Goal: Task Accomplishment & Management: Manage account settings

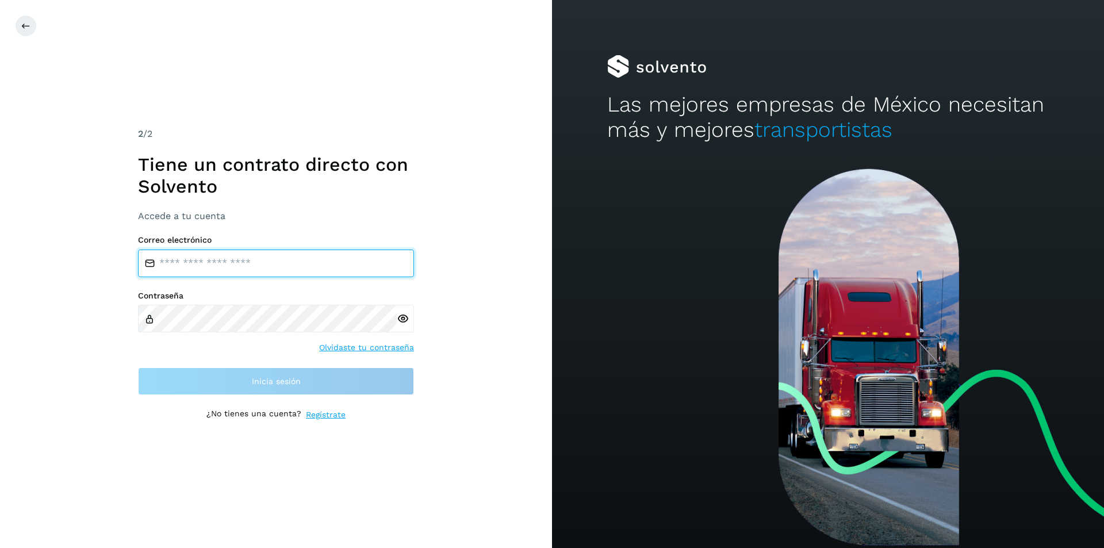
click at [325, 262] on input "email" at bounding box center [276, 264] width 276 height 28
type input "**********"
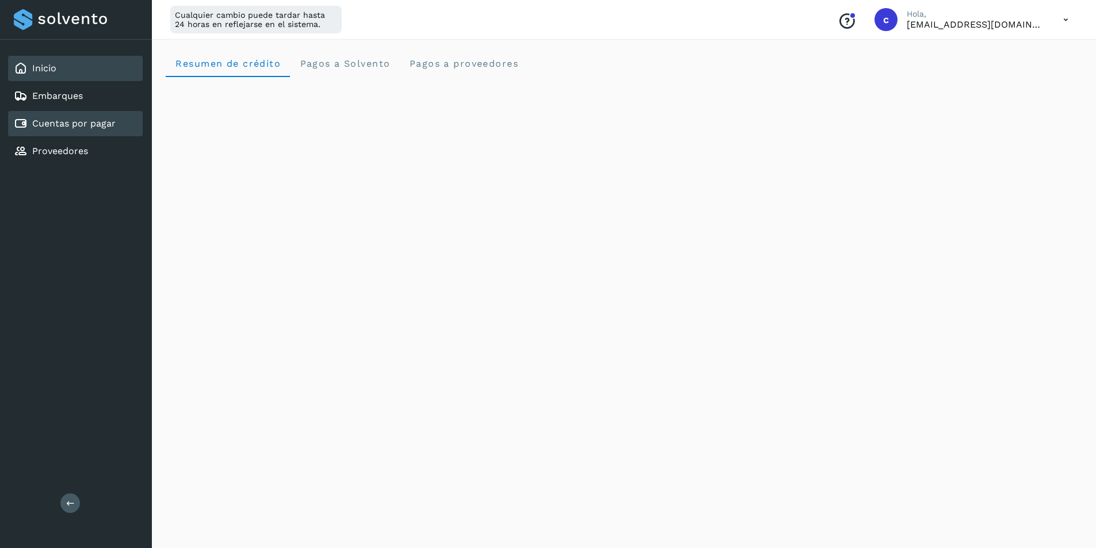
click at [61, 129] on div "Cuentas por pagar" at bounding box center [65, 124] width 102 height 14
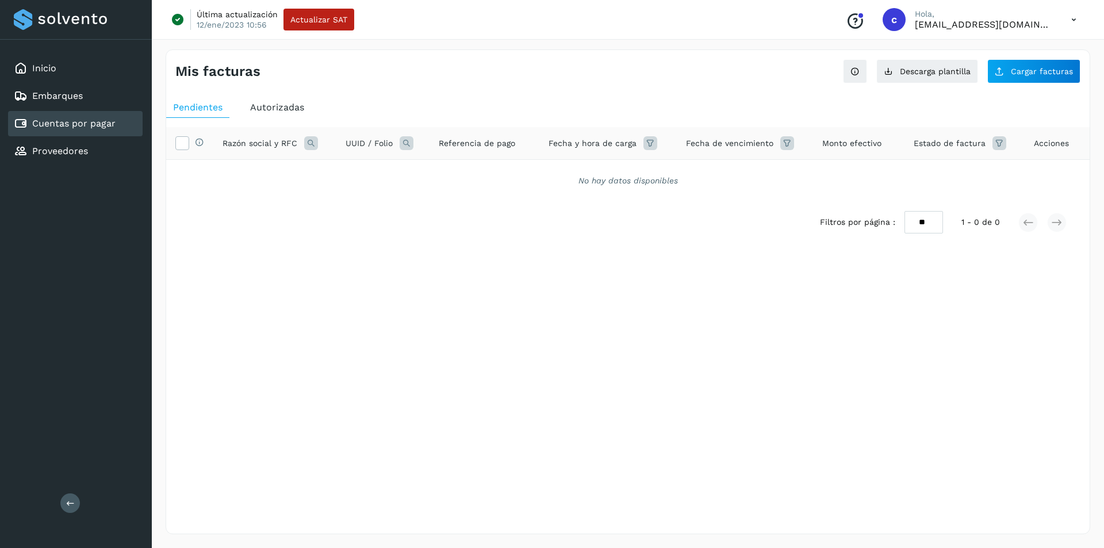
click at [285, 107] on span "Autorizadas" at bounding box center [277, 107] width 54 height 11
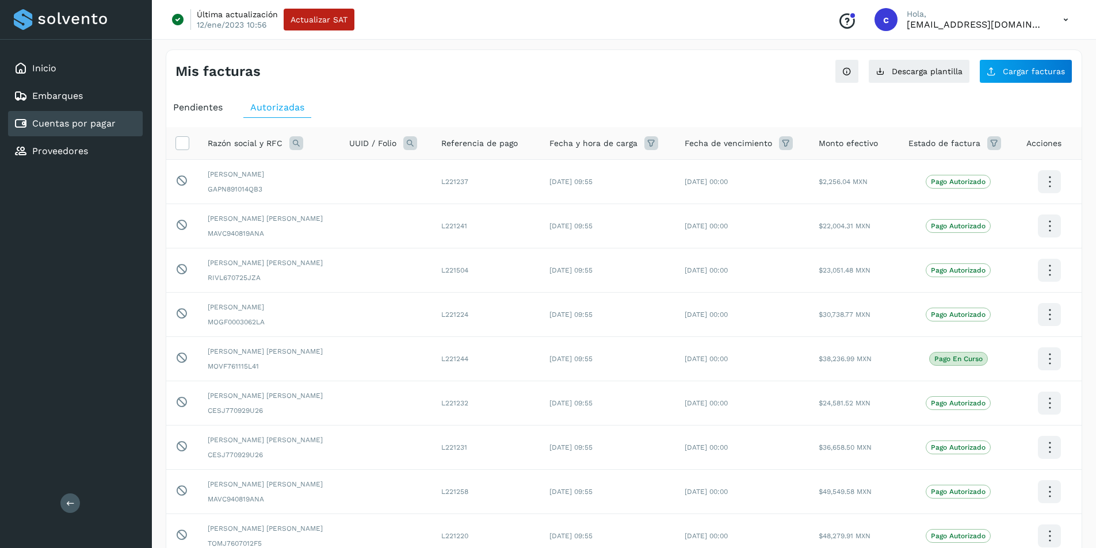
scroll to position [152, 0]
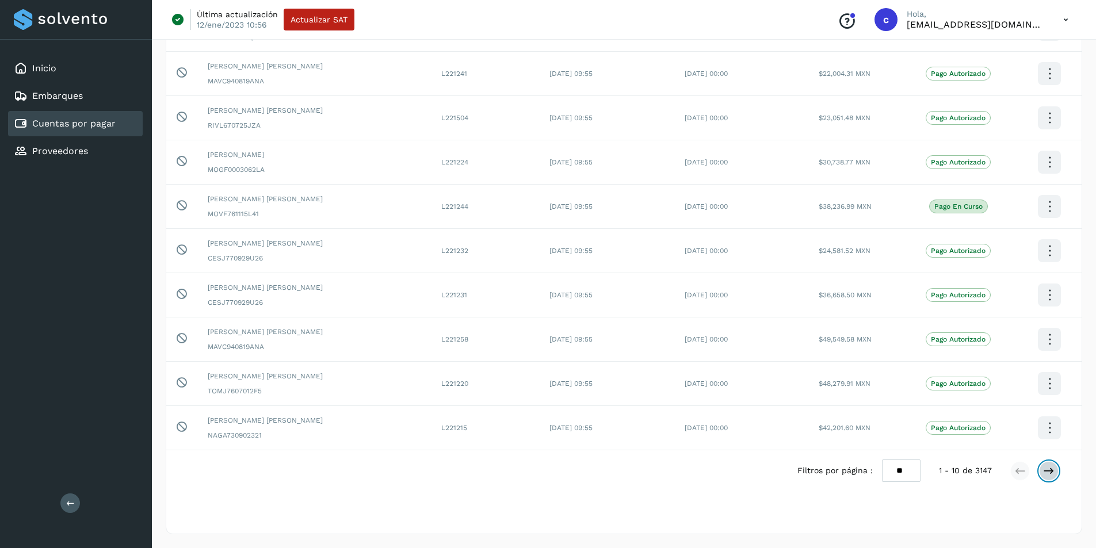
click at [1045, 468] on icon at bounding box center [1049, 471] width 12 height 12
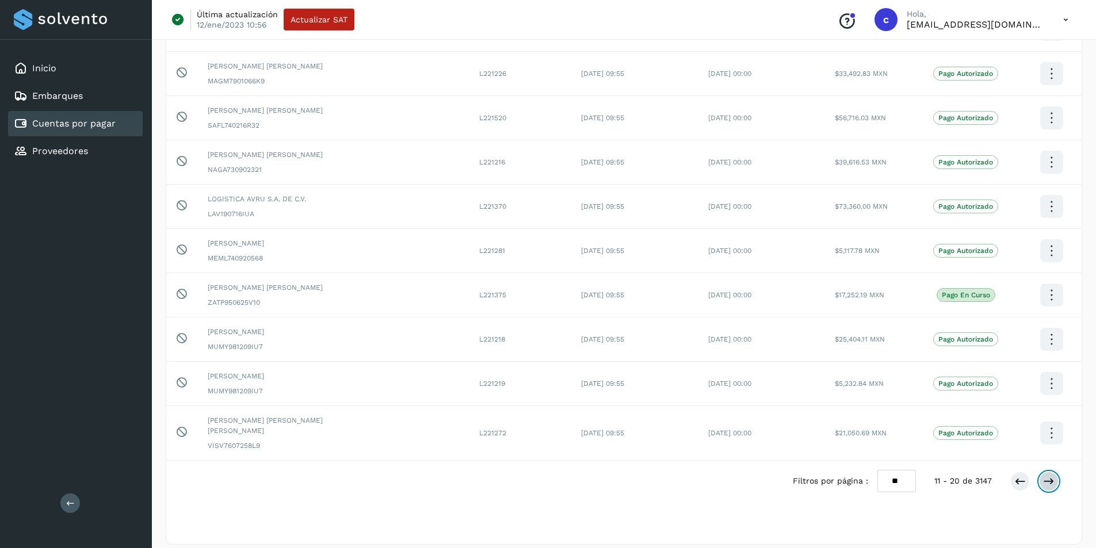
click at [1050, 476] on icon at bounding box center [1049, 482] width 12 height 12
click at [1048, 476] on icon at bounding box center [1049, 482] width 12 height 12
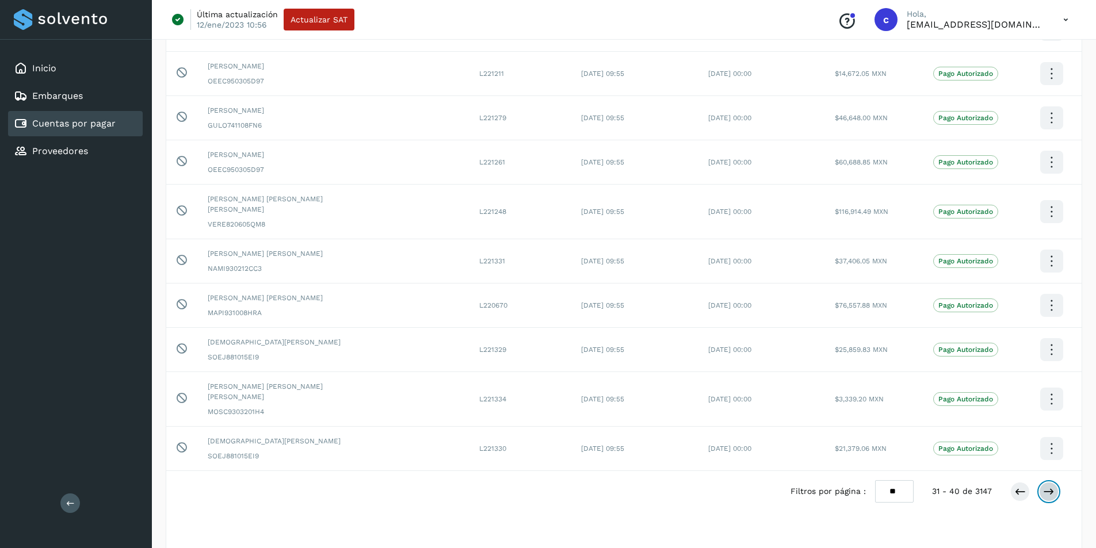
click at [1052, 486] on icon at bounding box center [1049, 492] width 12 height 12
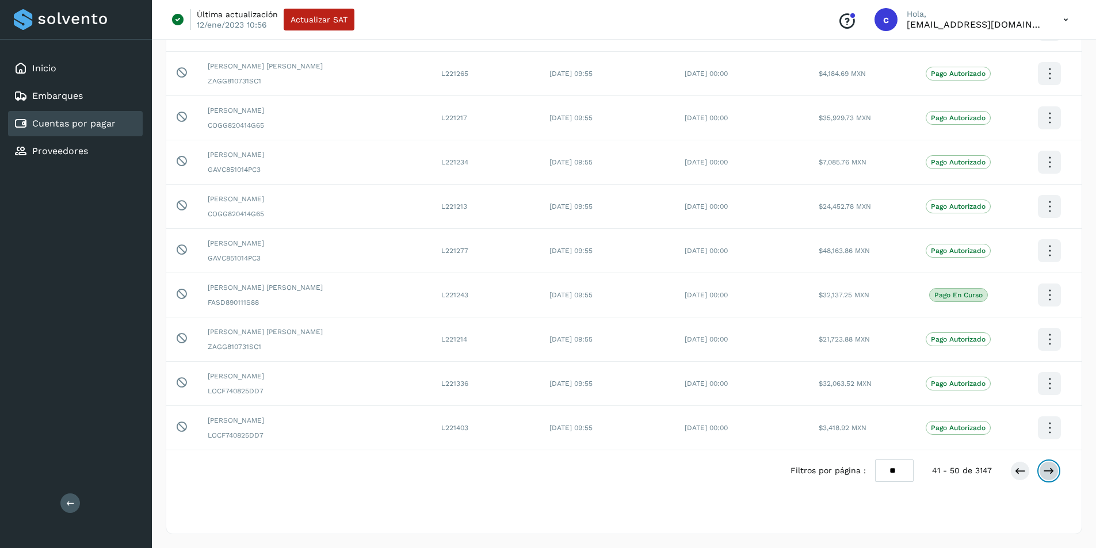
click at [1041, 472] on button at bounding box center [1049, 471] width 20 height 20
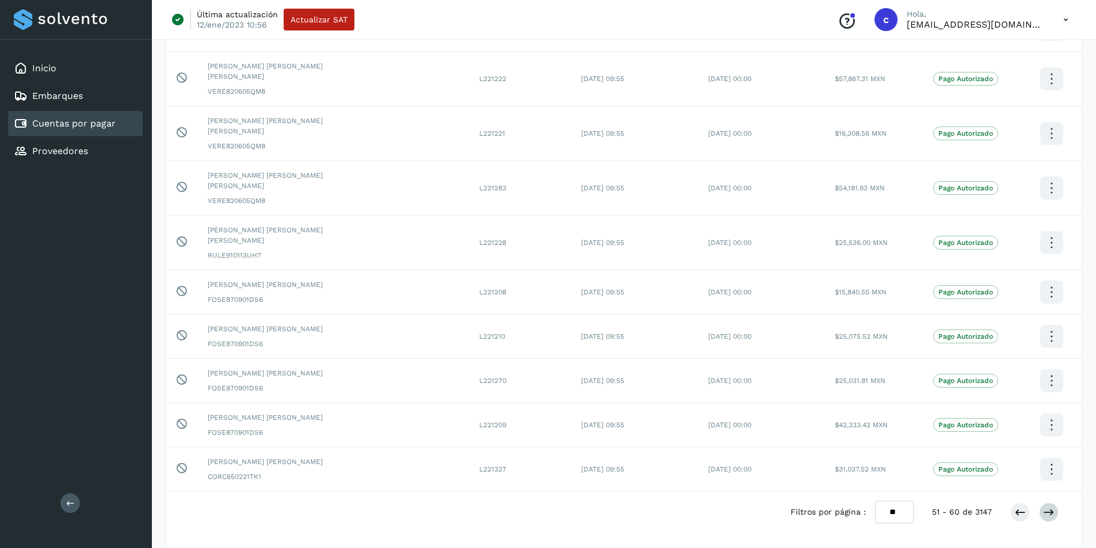
drag, startPoint x: 1054, startPoint y: 480, endPoint x: 1049, endPoint y: 472, distance: 9.8
click at [1049, 503] on div at bounding box center [1034, 513] width 48 height 20
click at [1049, 507] on icon at bounding box center [1049, 513] width 12 height 12
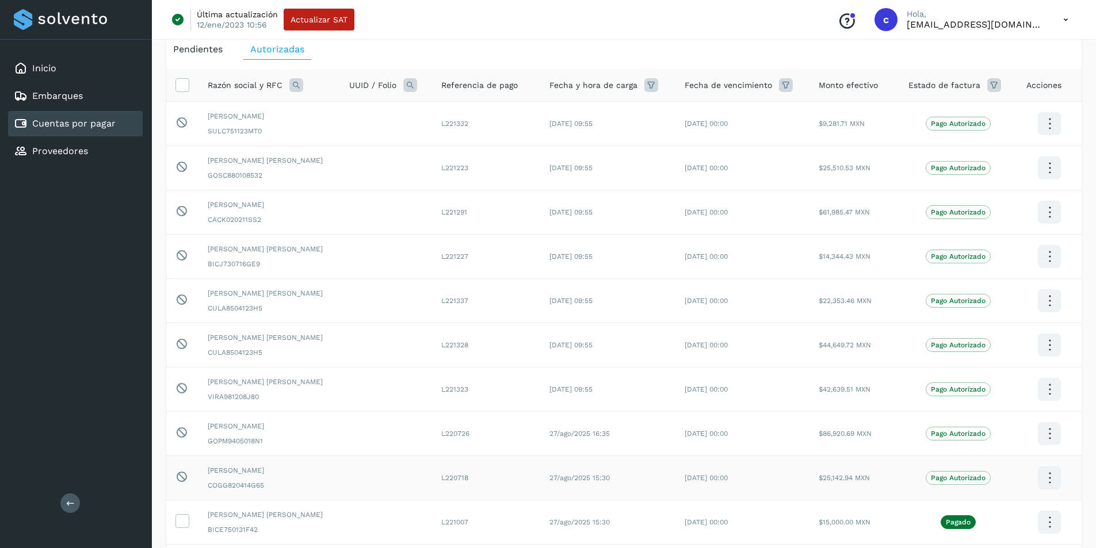
scroll to position [0, 0]
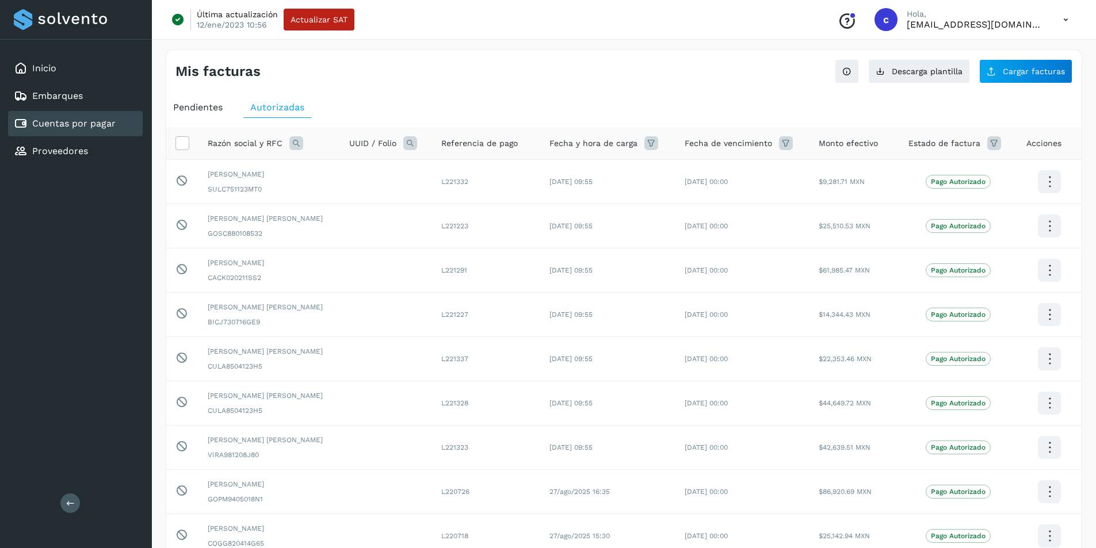
click at [295, 149] on icon at bounding box center [296, 143] width 14 height 14
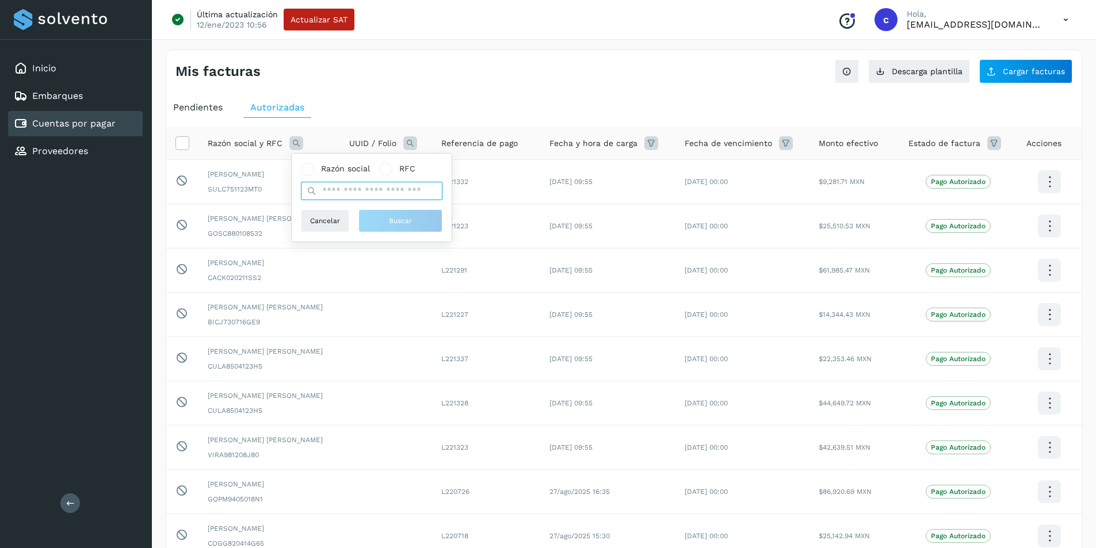
click at [327, 192] on input "text" at bounding box center [372, 191] width 142 height 18
click at [376, 195] on input "*****" at bounding box center [372, 191] width 142 height 18
type input "*"
click at [326, 171] on span "Razón social" at bounding box center [345, 169] width 49 height 12
click at [335, 185] on input "text" at bounding box center [372, 191] width 142 height 18
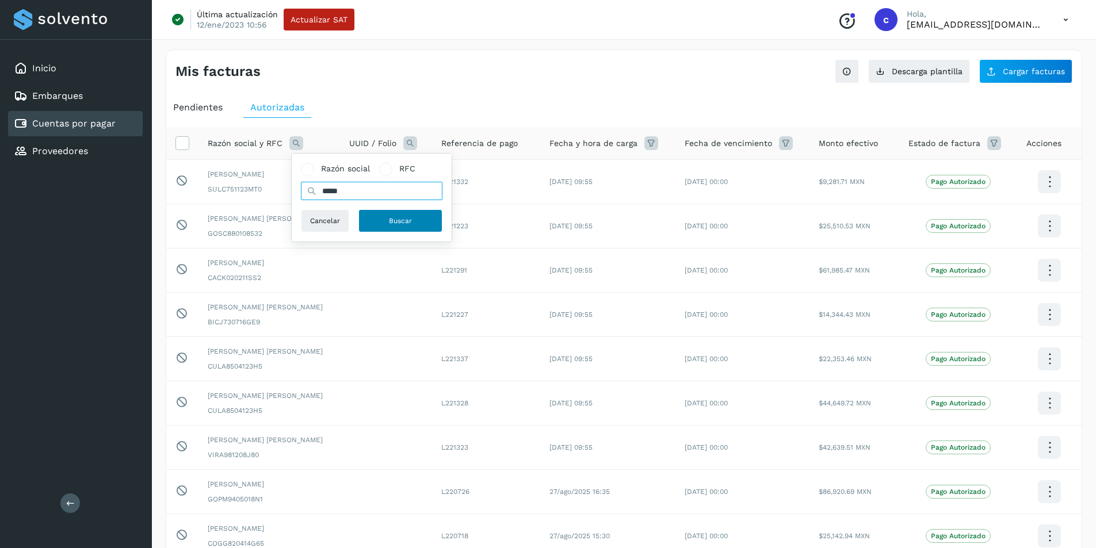
type input "*****"
click at [391, 226] on span "Buscar" at bounding box center [400, 221] width 23 height 10
